Goal: Obtain resource: Download file/media

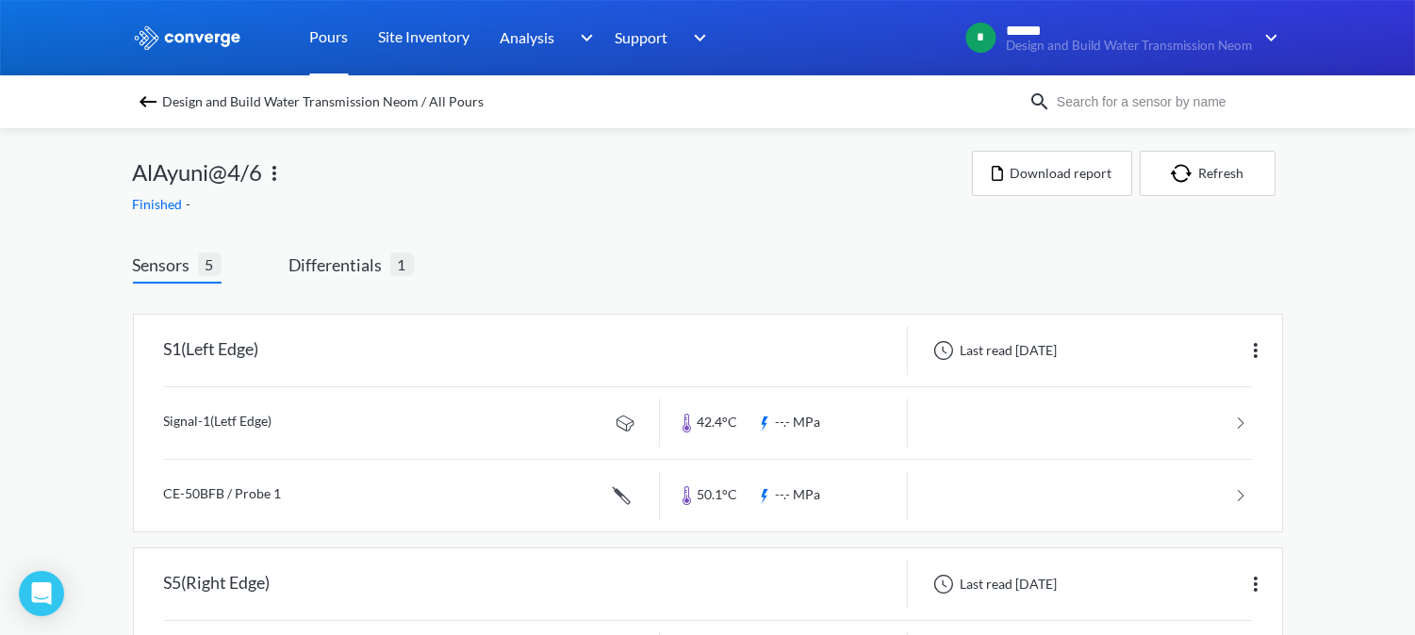
click at [333, 39] on link "Pours" at bounding box center [329, 37] width 39 height 75
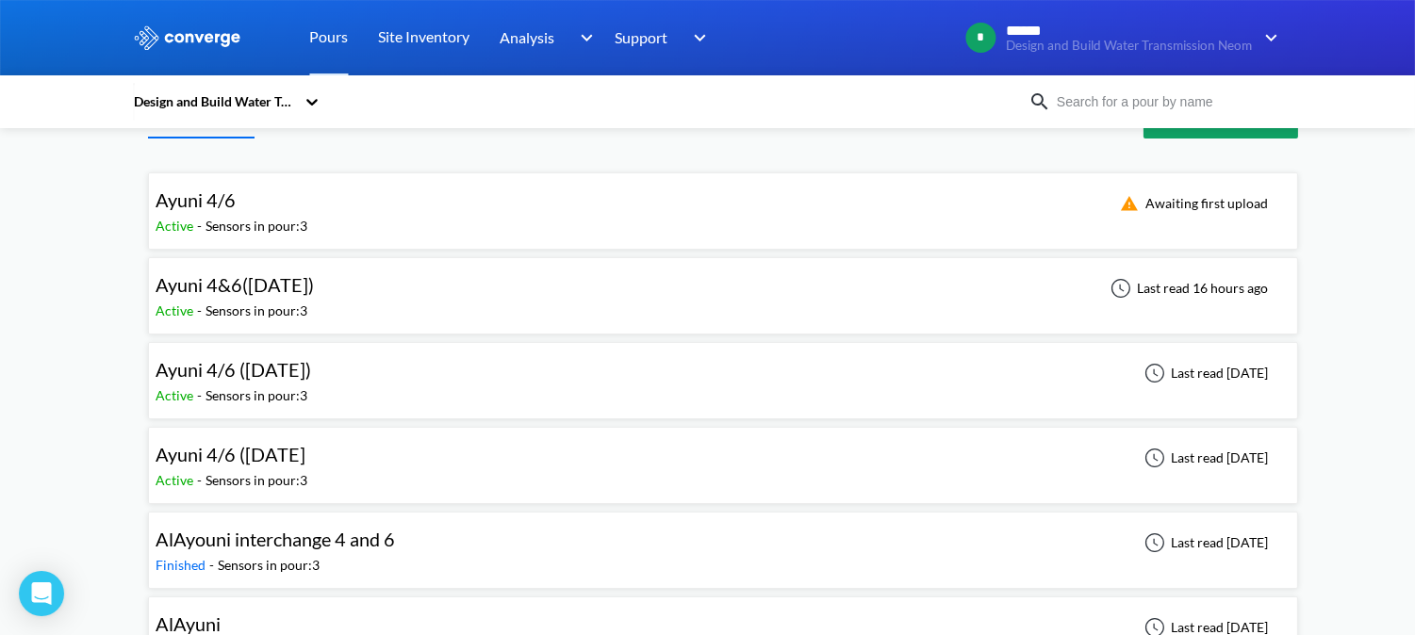
scroll to position [105, 0]
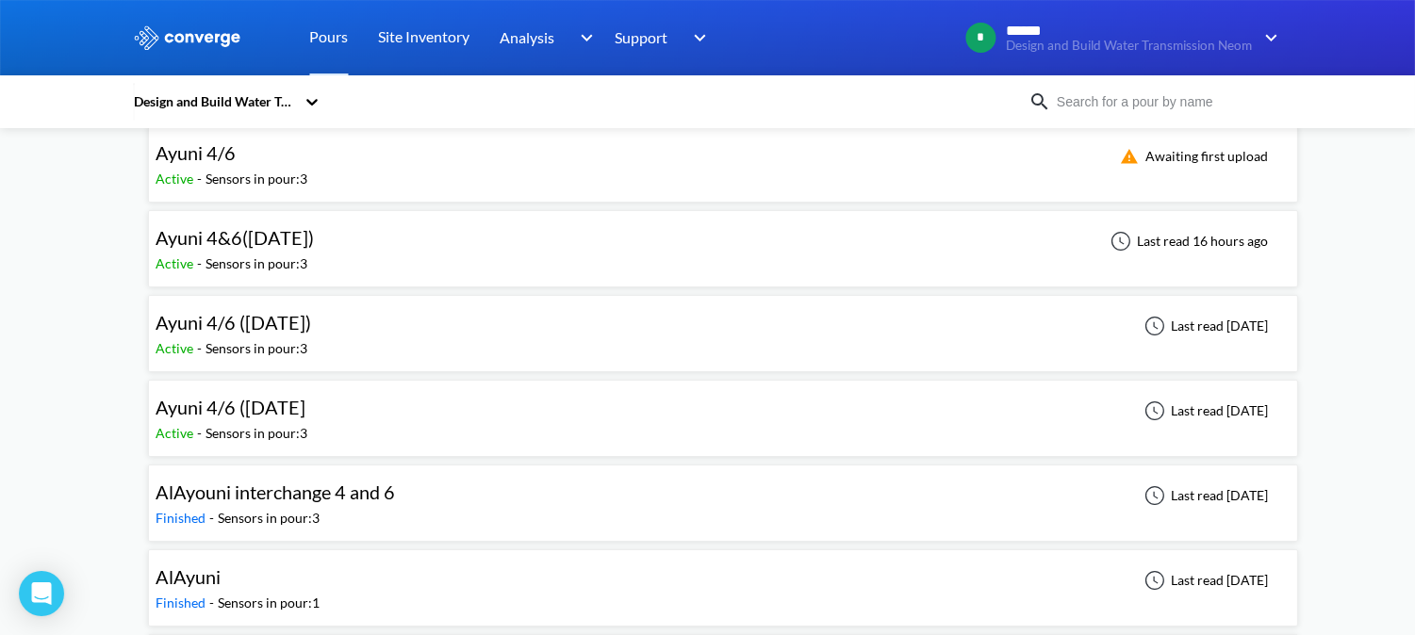
click at [391, 240] on div "Ayuni 4&6([DATE]) Active - Sensors in pour: 3 Last read 16 hours ago" at bounding box center [722, 249] width 1133 height 60
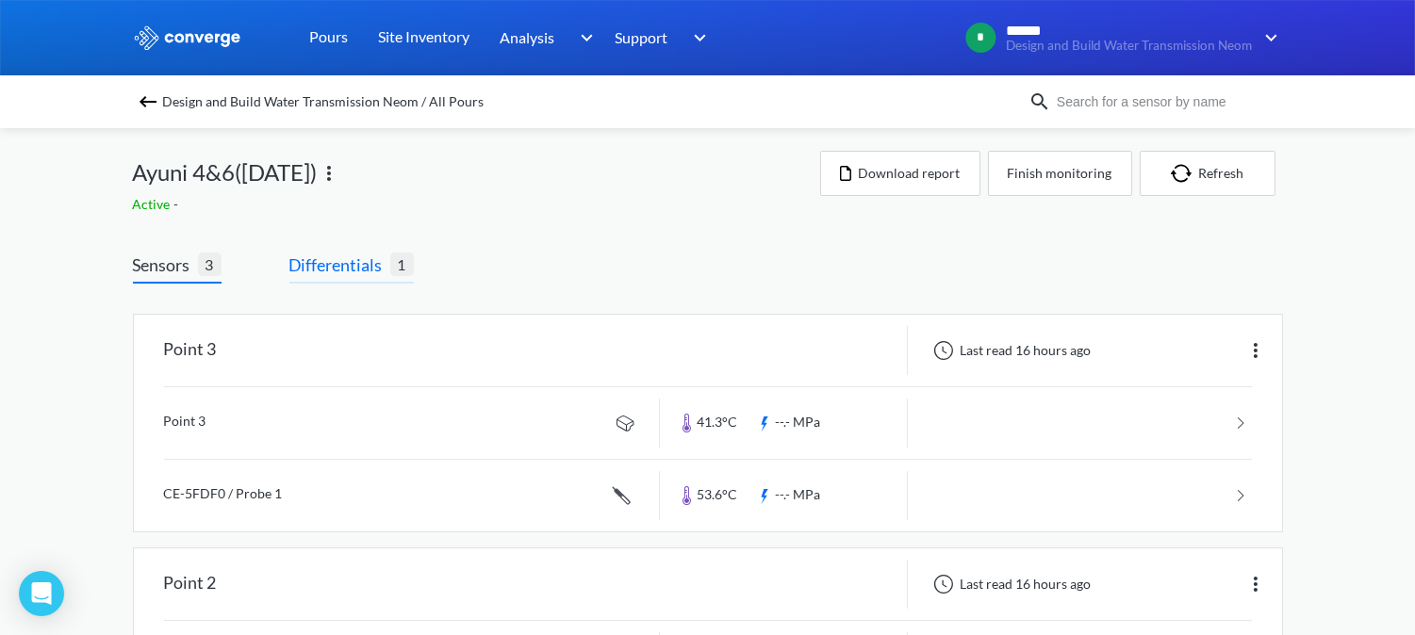
click at [391, 269] on span "1" at bounding box center [402, 265] width 24 height 24
click at [370, 255] on span "Differentials" at bounding box center [339, 265] width 101 height 26
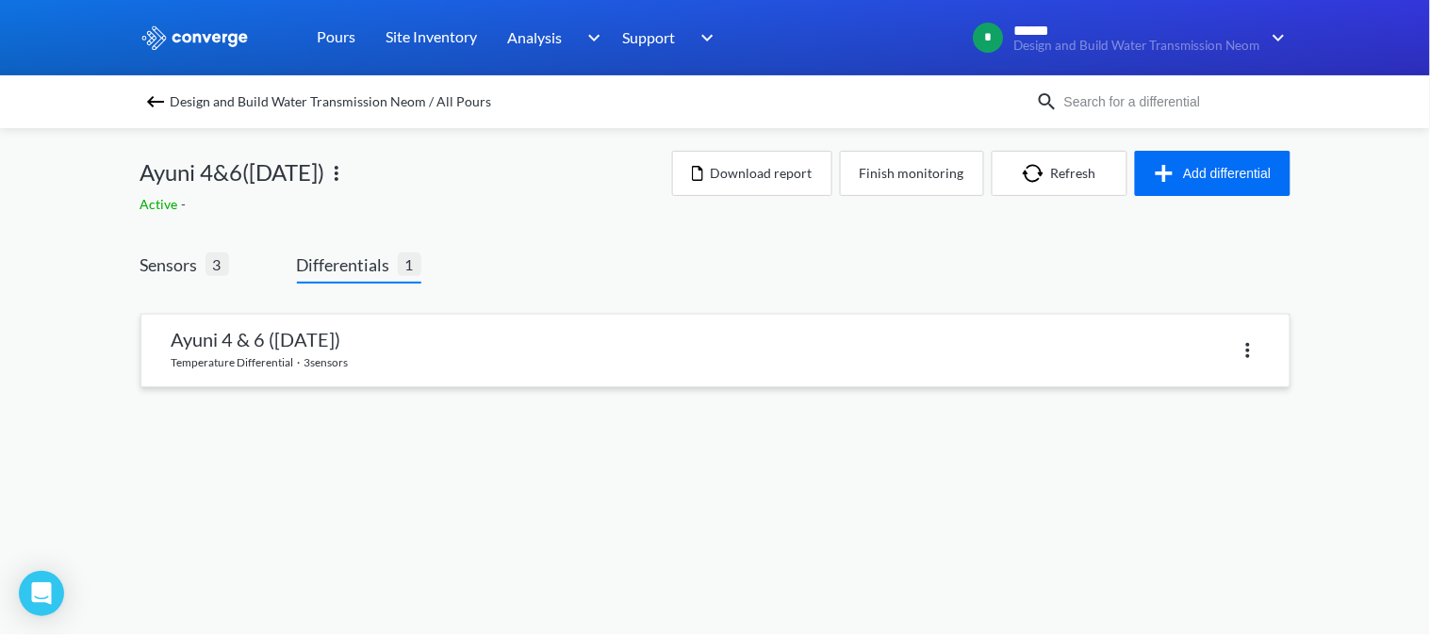
click at [455, 364] on link at bounding box center [715, 351] width 1148 height 72
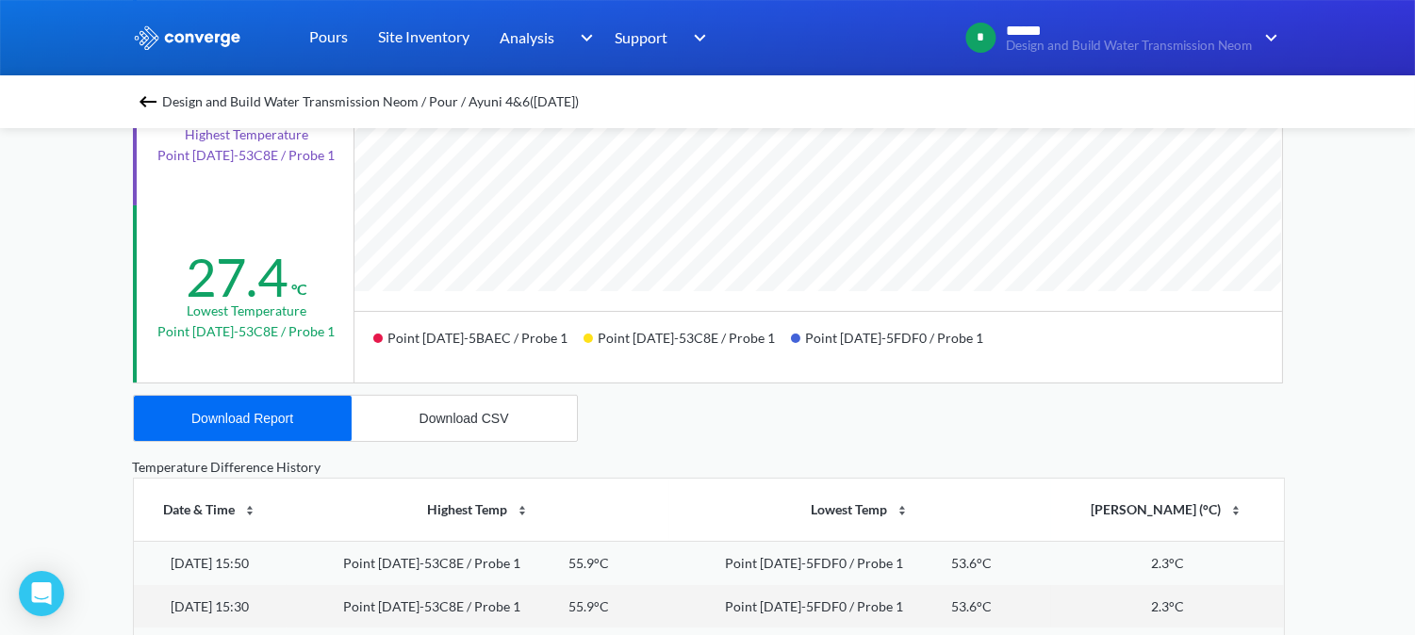
scroll to position [628, 0]
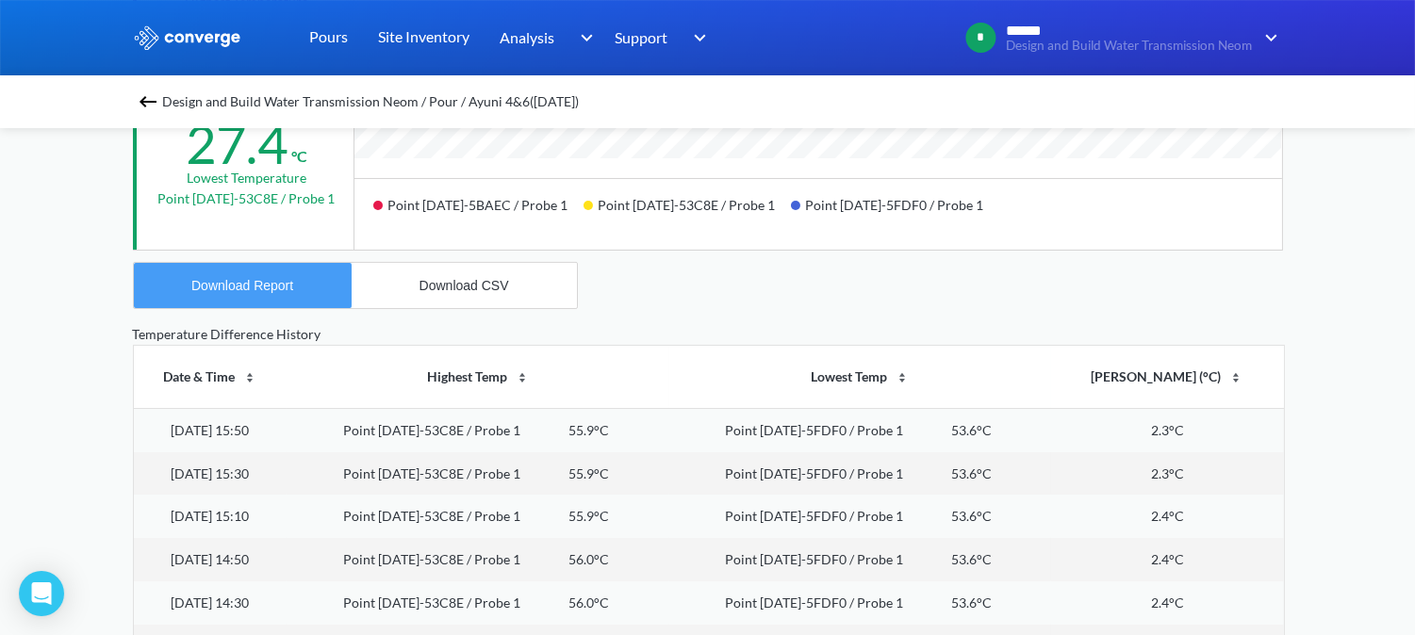
click at [228, 285] on div "Download Report" at bounding box center [242, 285] width 102 height 15
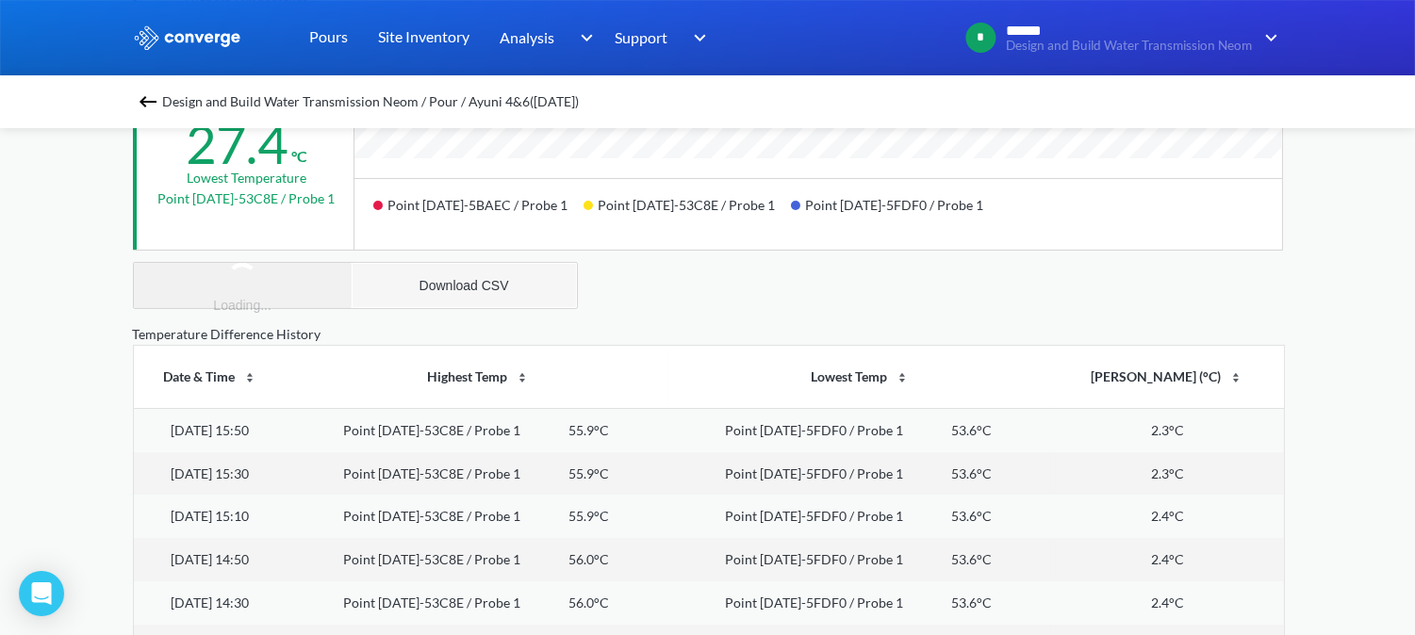
click at [388, 286] on button "Download CSV" at bounding box center [464, 285] width 225 height 45
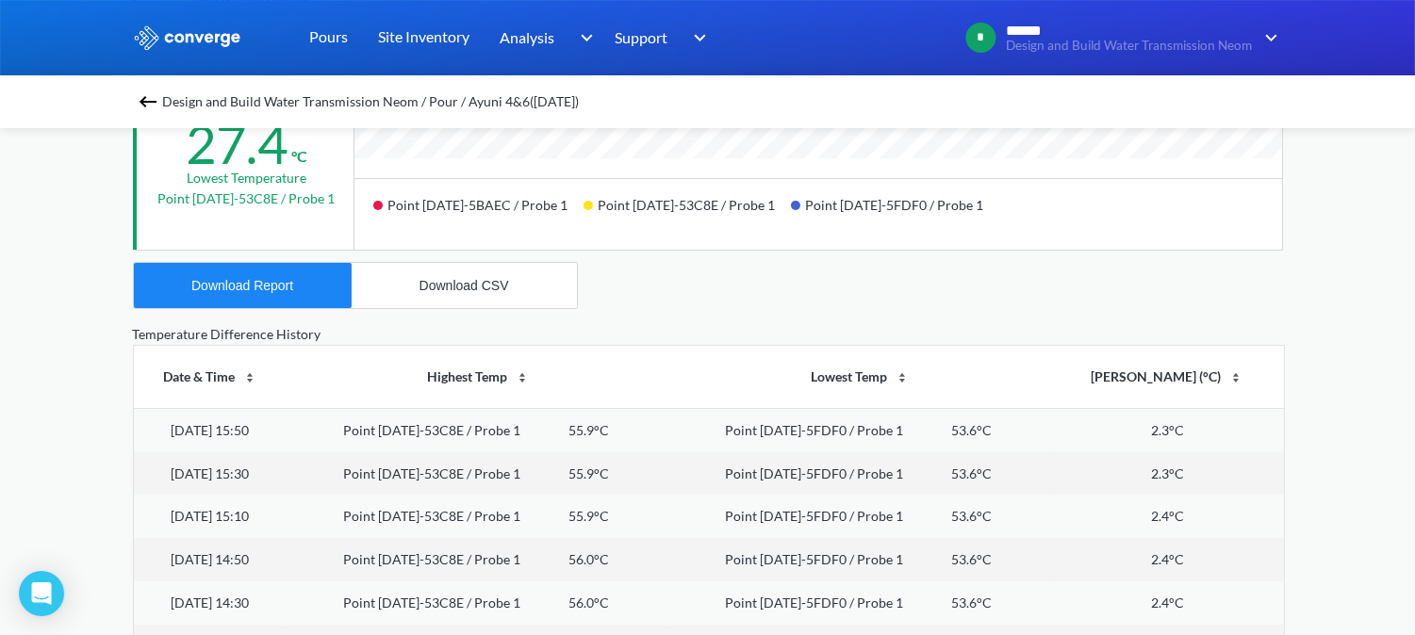
scroll to position [0, 0]
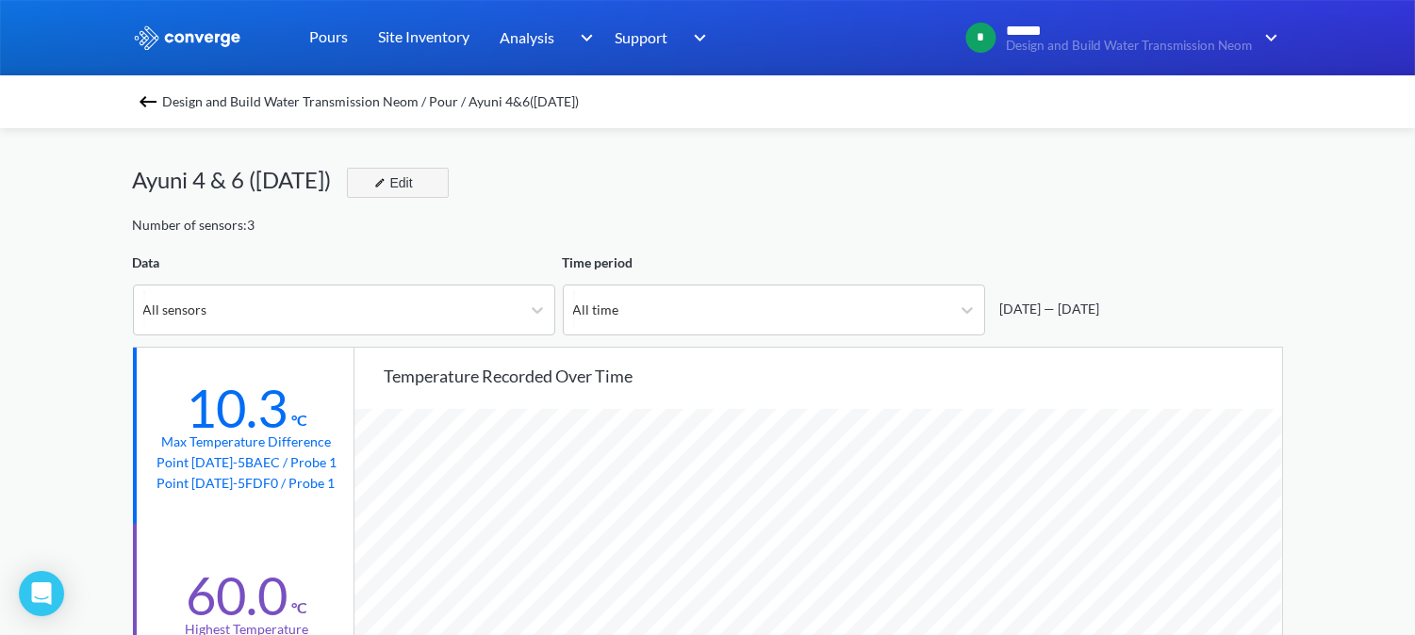
click at [416, 181] on div "Edit" at bounding box center [391, 183] width 49 height 23
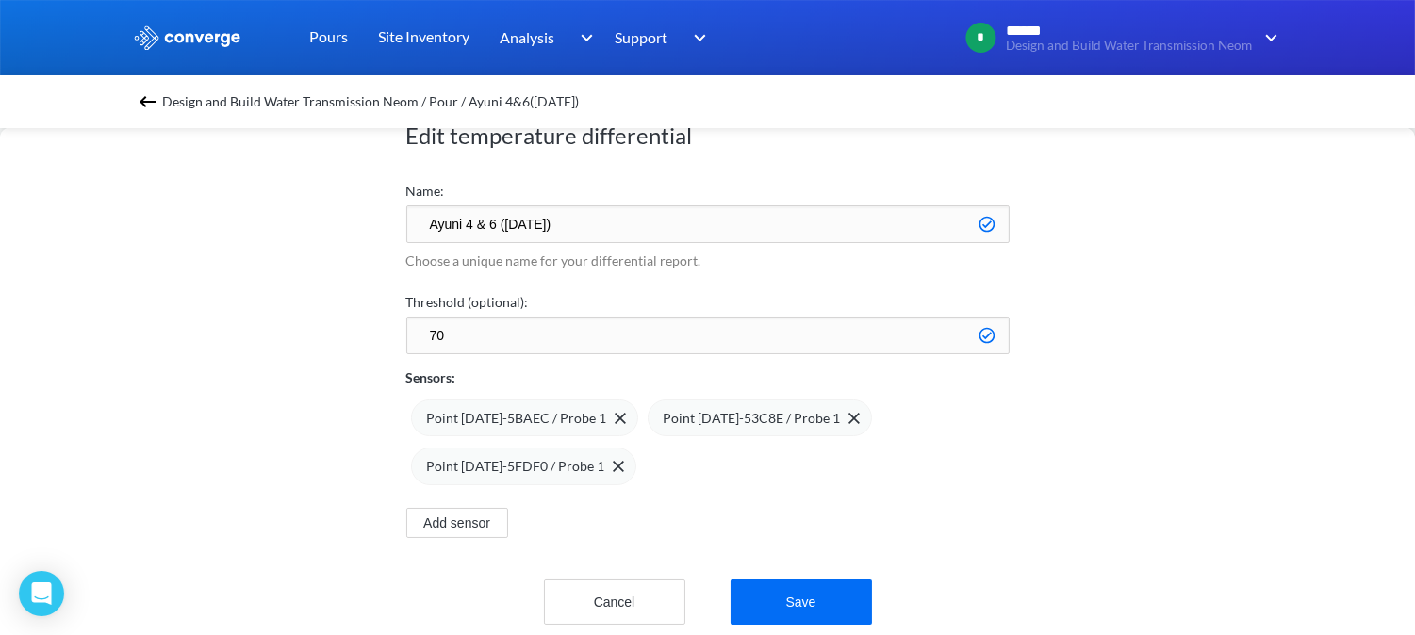
scroll to position [94, 0]
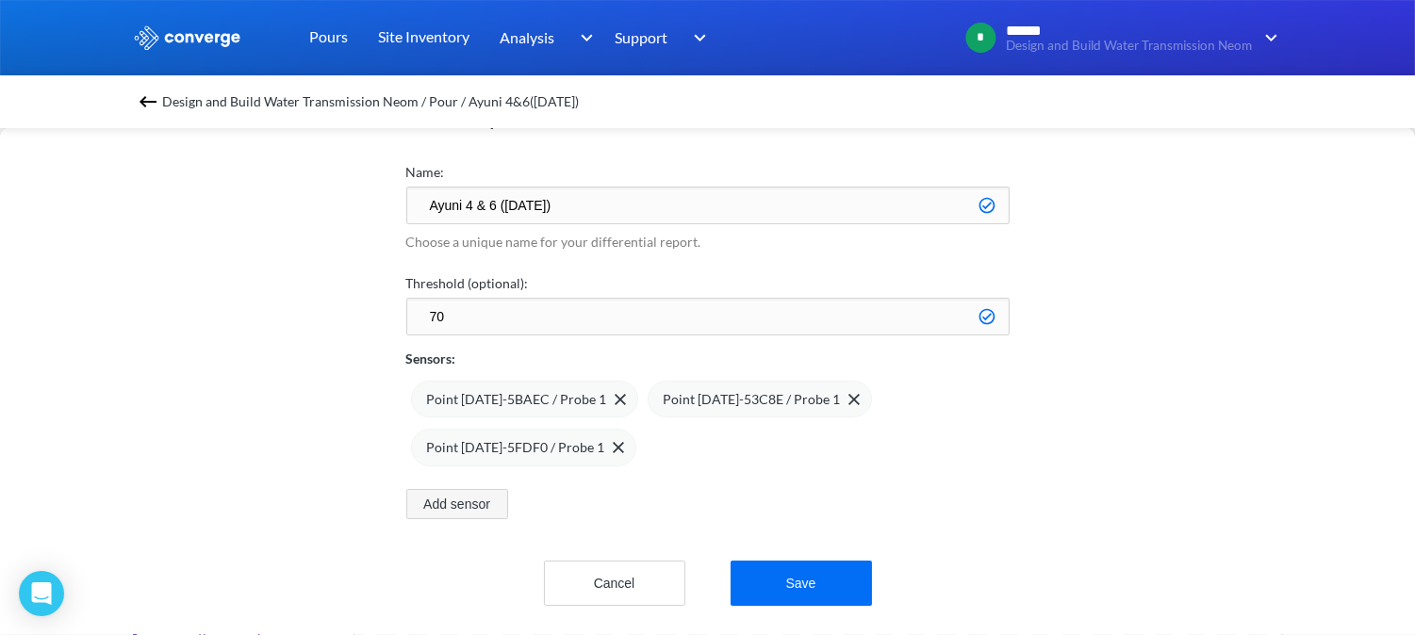
click at [492, 495] on button "Add sensor" at bounding box center [457, 504] width 102 height 30
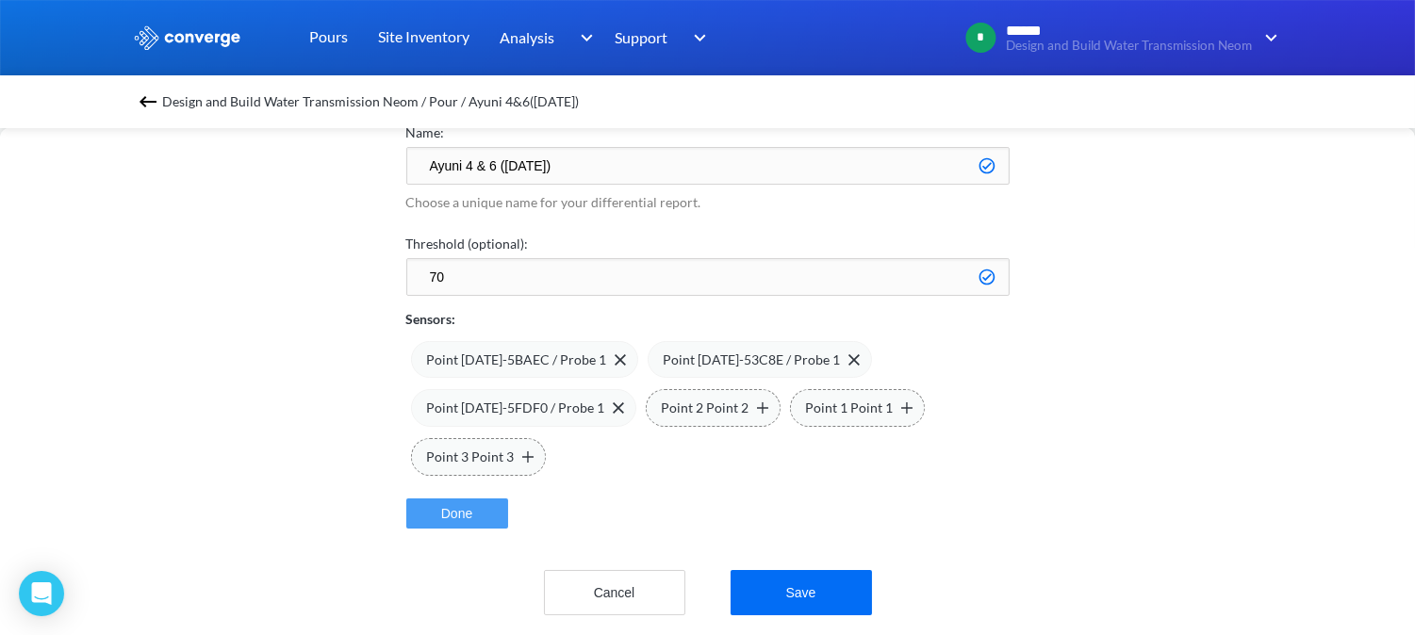
scroll to position [143, 0]
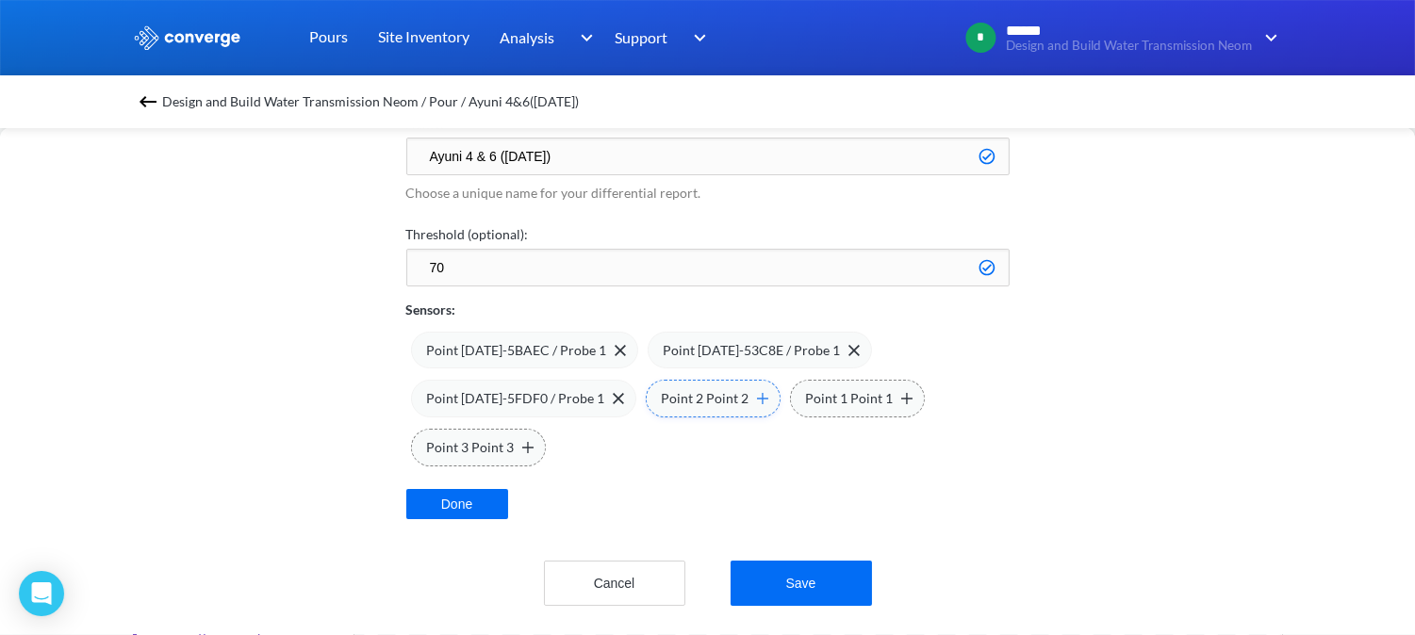
click at [757, 393] on img at bounding box center [762, 398] width 11 height 11
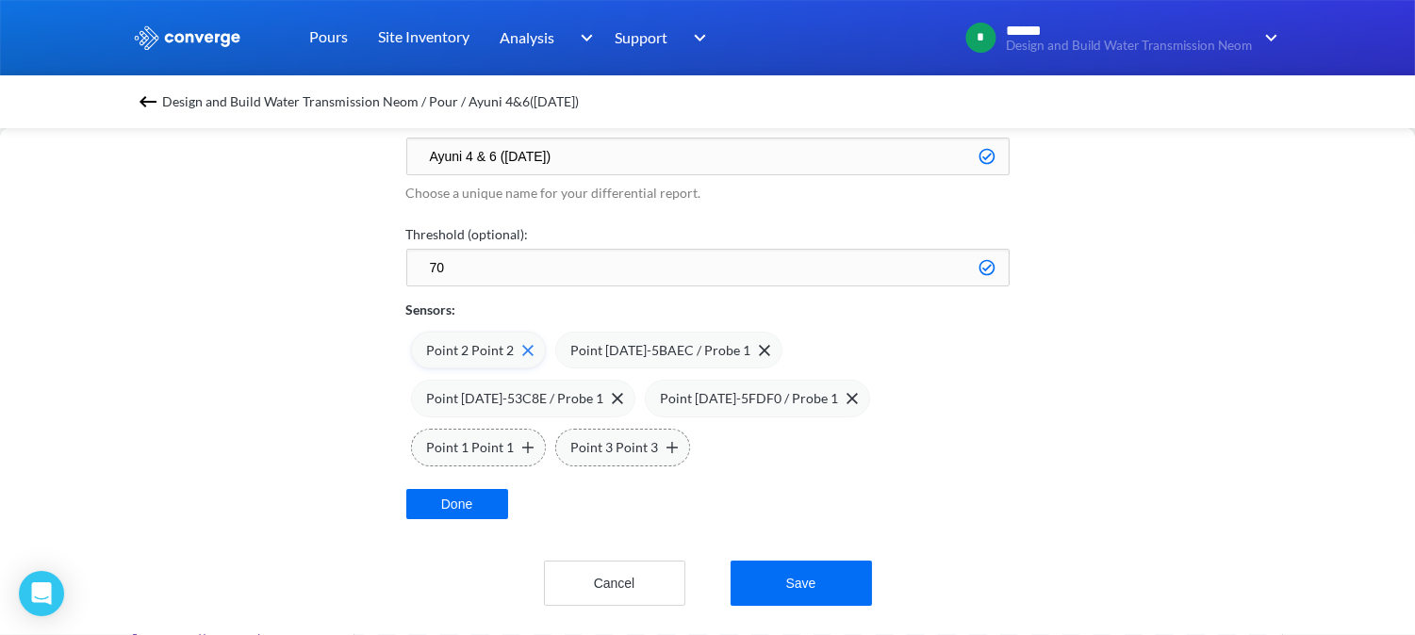
scroll to position [94, 0]
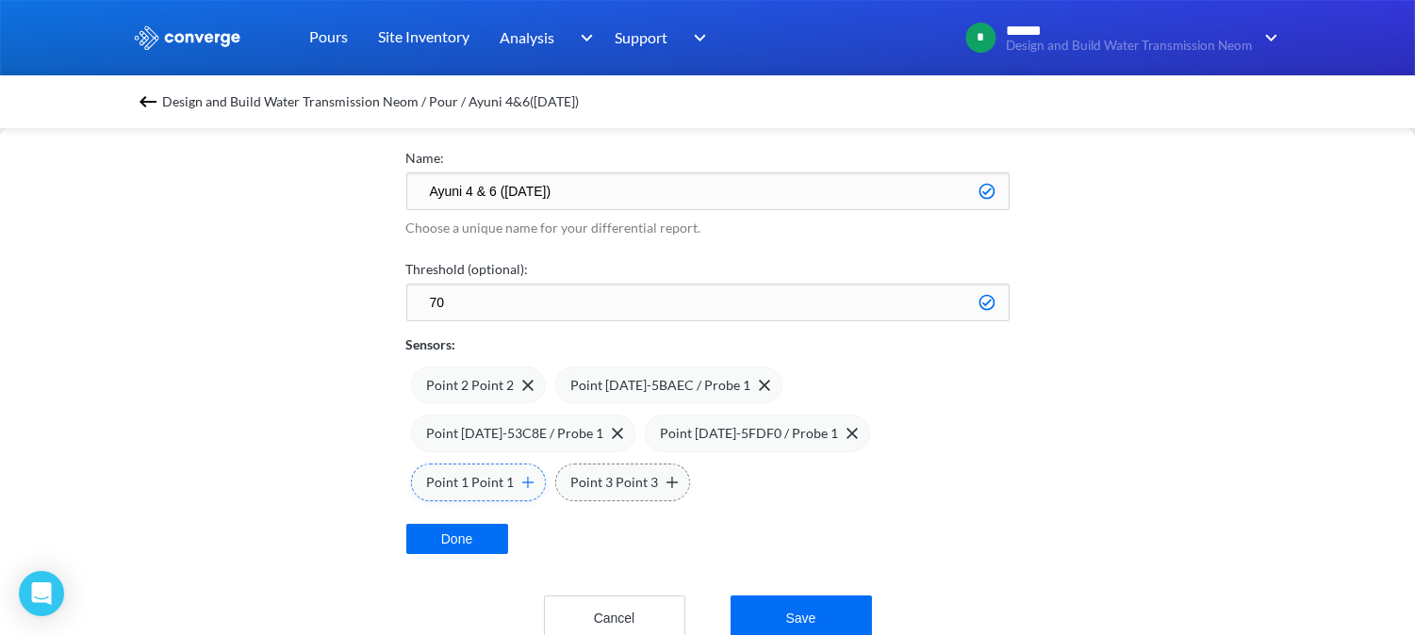
click at [534, 477] on img at bounding box center [527, 482] width 11 height 11
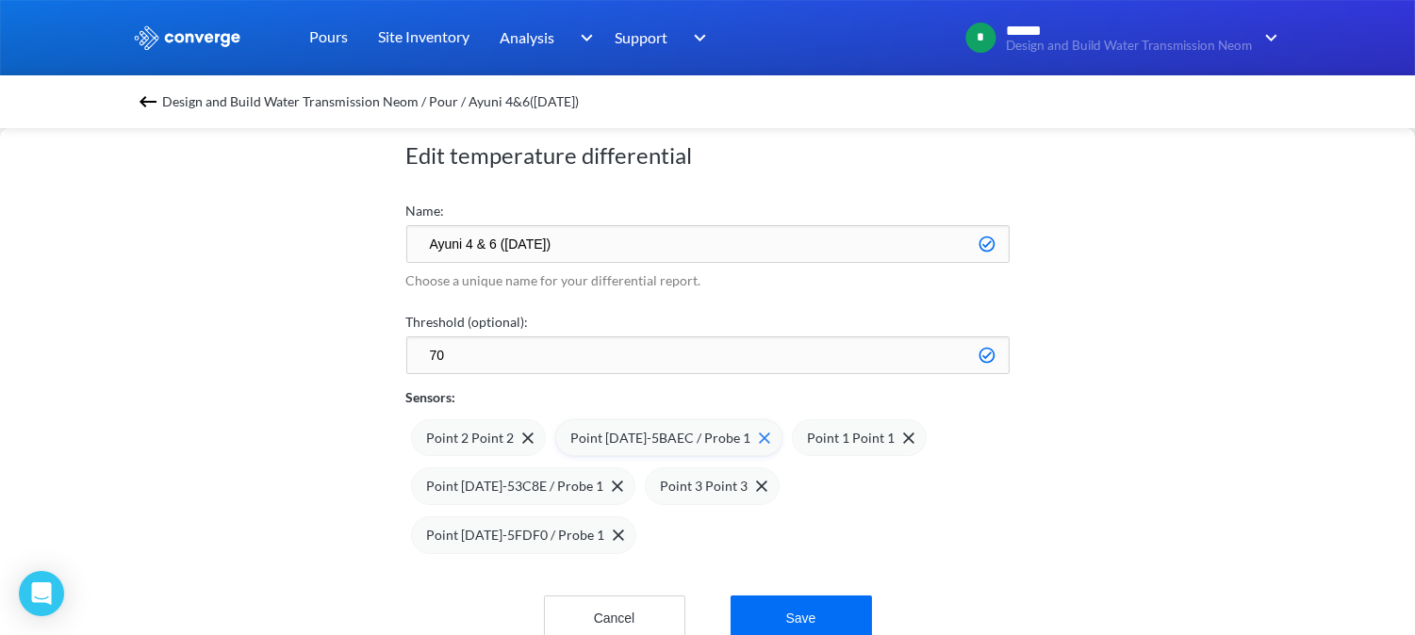
click at [759, 440] on img at bounding box center [764, 438] width 11 height 11
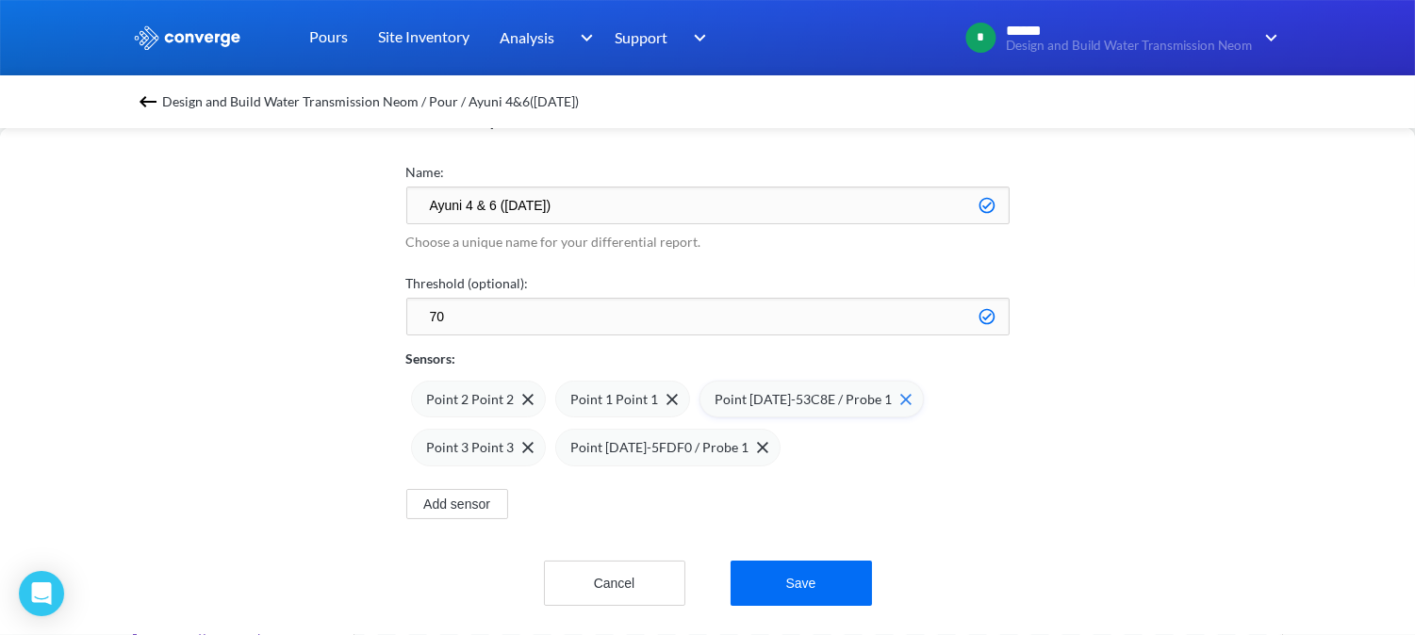
click at [900, 394] on img at bounding box center [905, 399] width 11 height 11
click at [613, 442] on img at bounding box center [618, 447] width 11 height 11
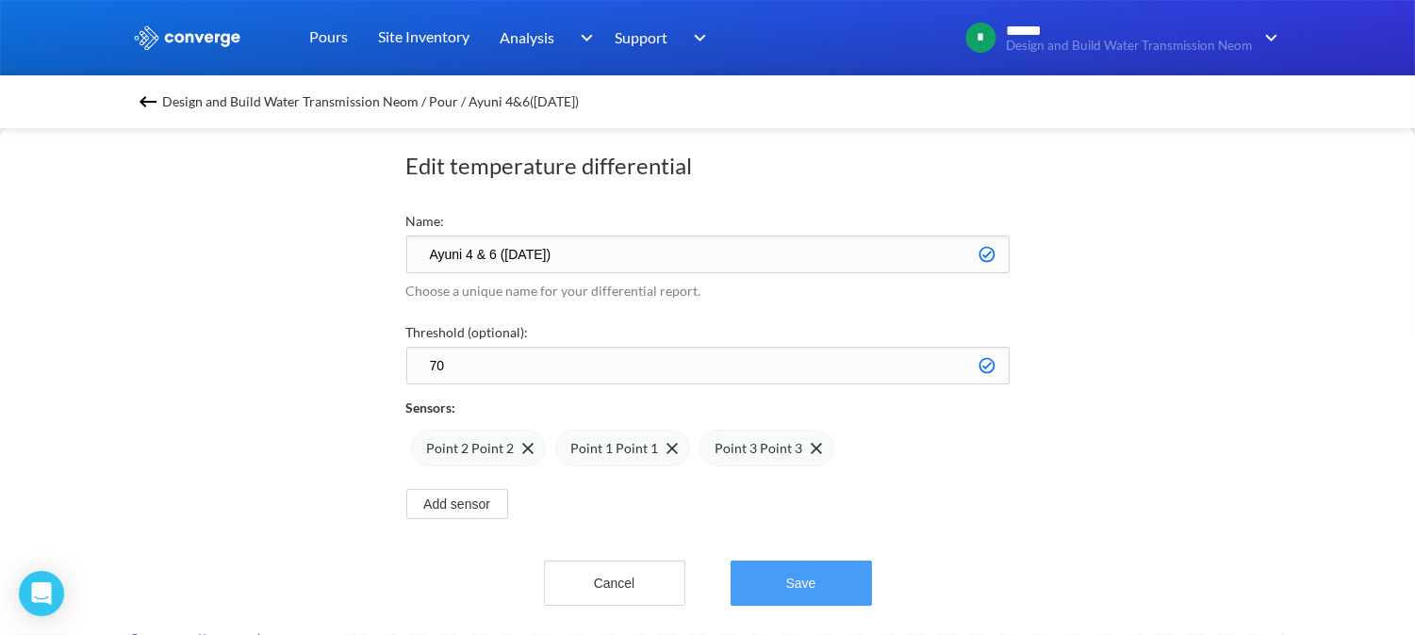
click at [780, 561] on button "Save" at bounding box center [801, 583] width 141 height 45
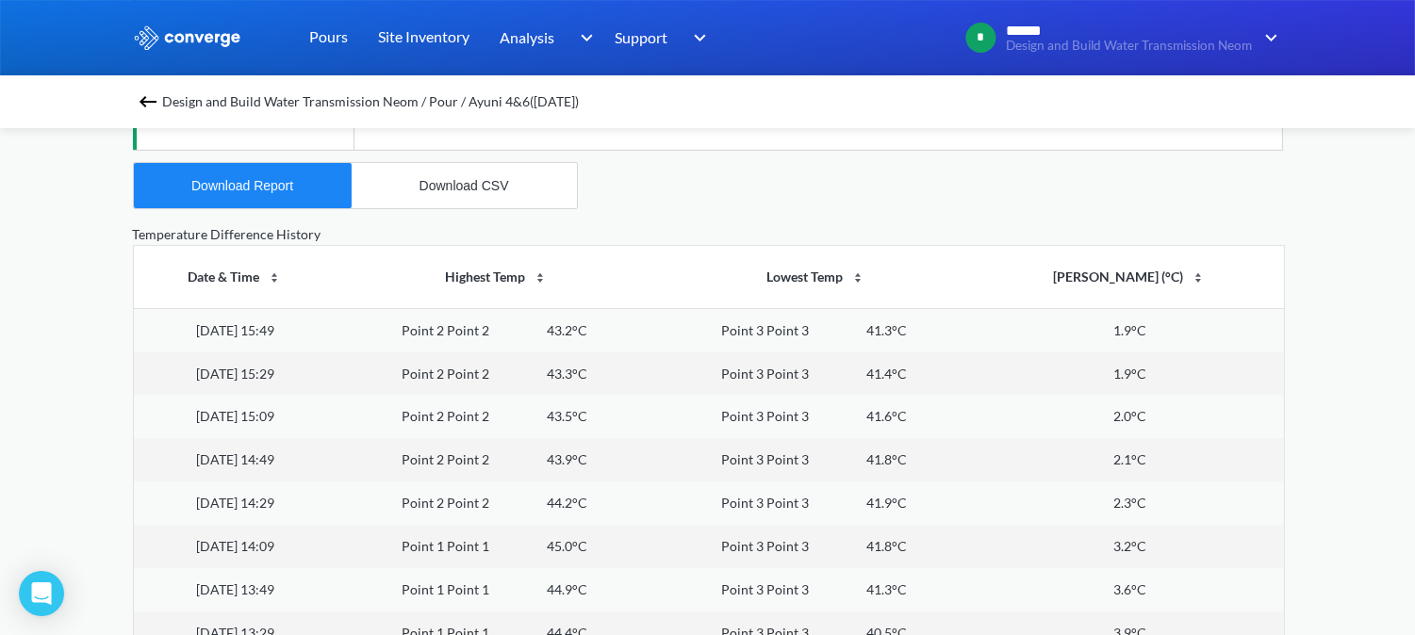
scroll to position [732, 0]
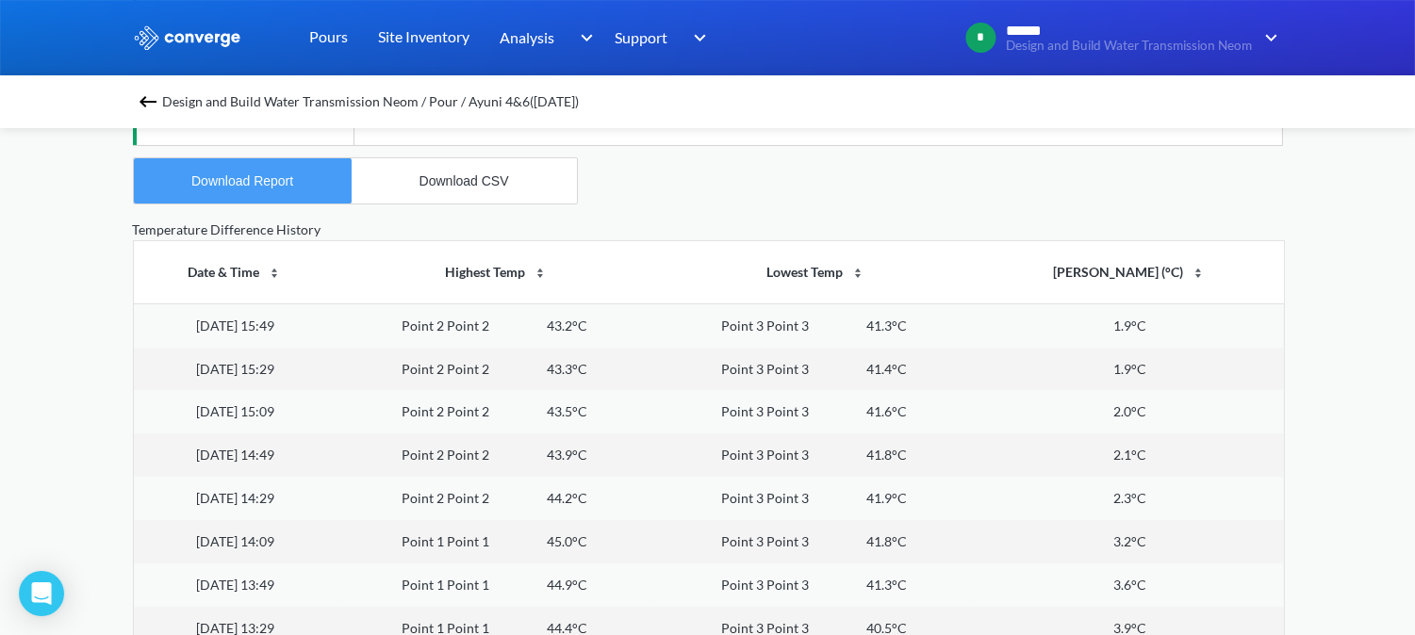
click at [304, 171] on button "Download Report" at bounding box center [243, 180] width 218 height 45
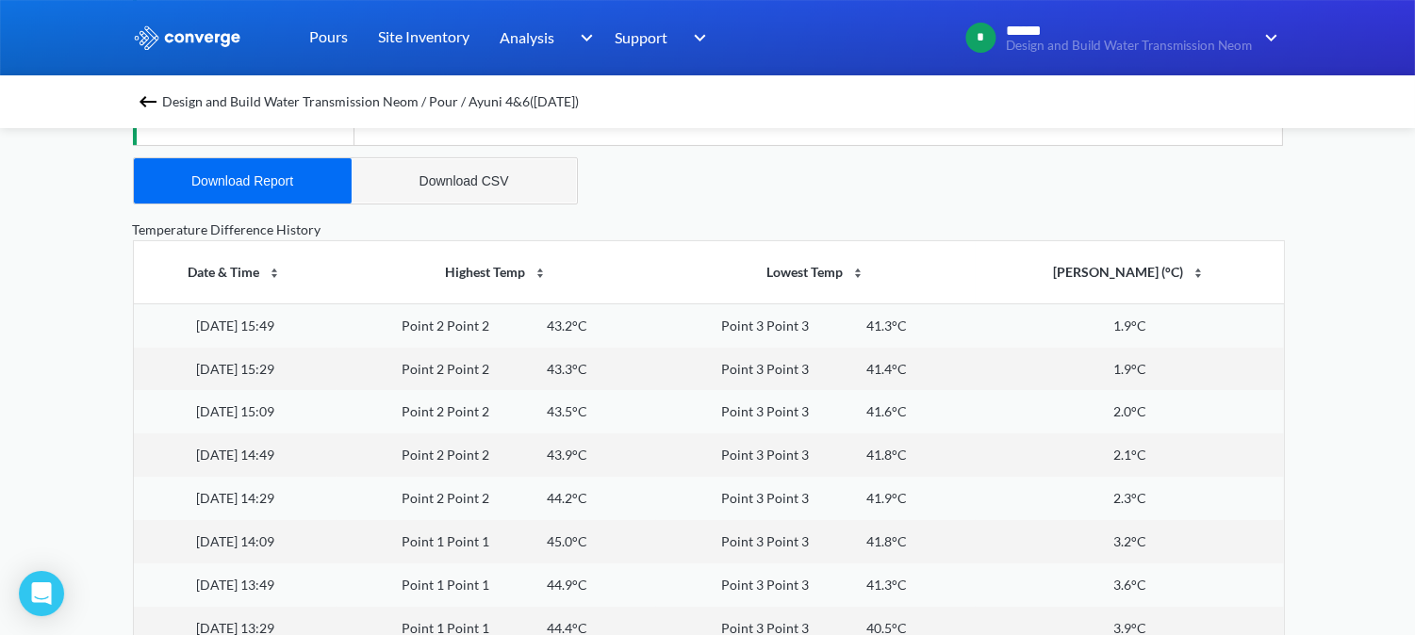
click at [439, 191] on button "Download CSV" at bounding box center [464, 180] width 225 height 45
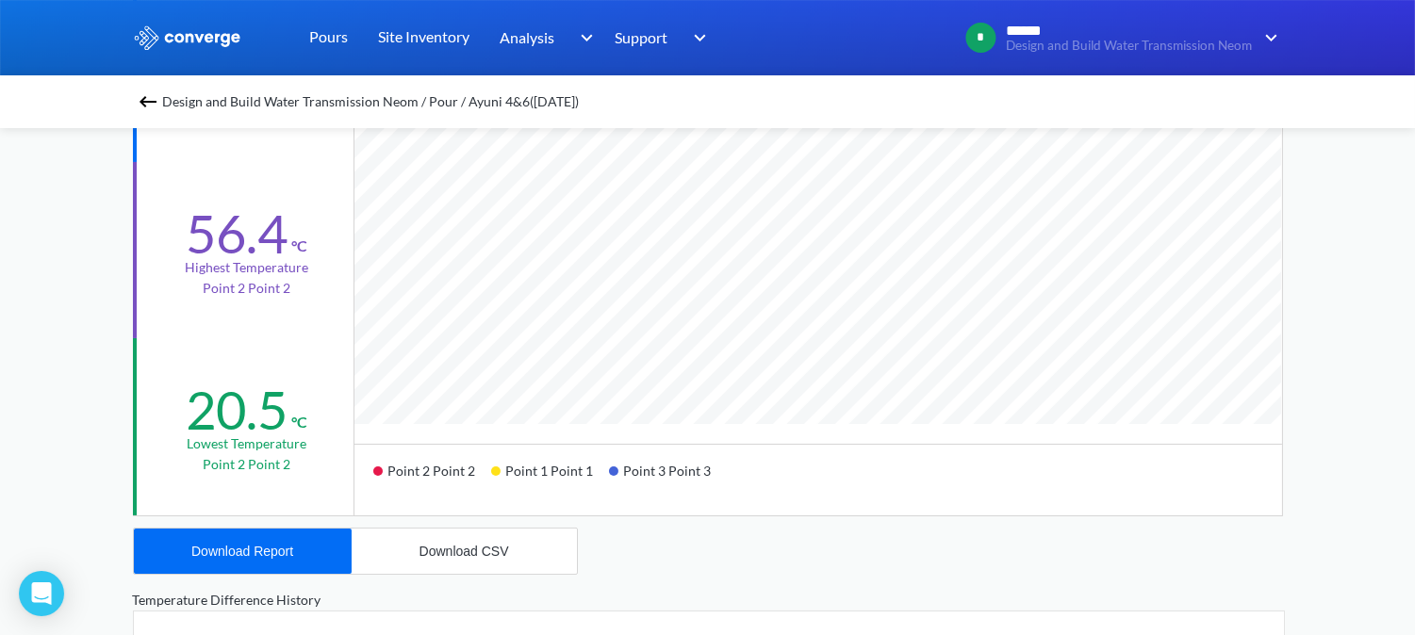
scroll to position [0, 0]
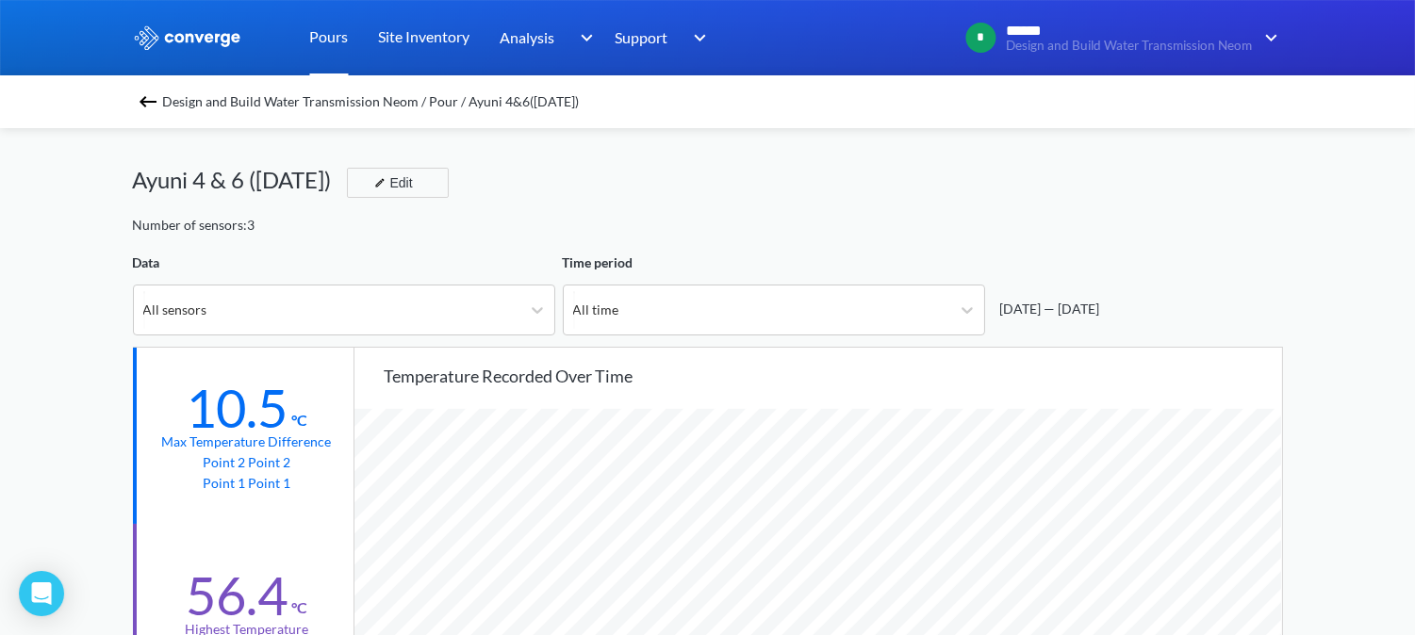
click at [333, 44] on link "Pours" at bounding box center [329, 37] width 39 height 75
